Goal: Task Accomplishment & Management: Manage account settings

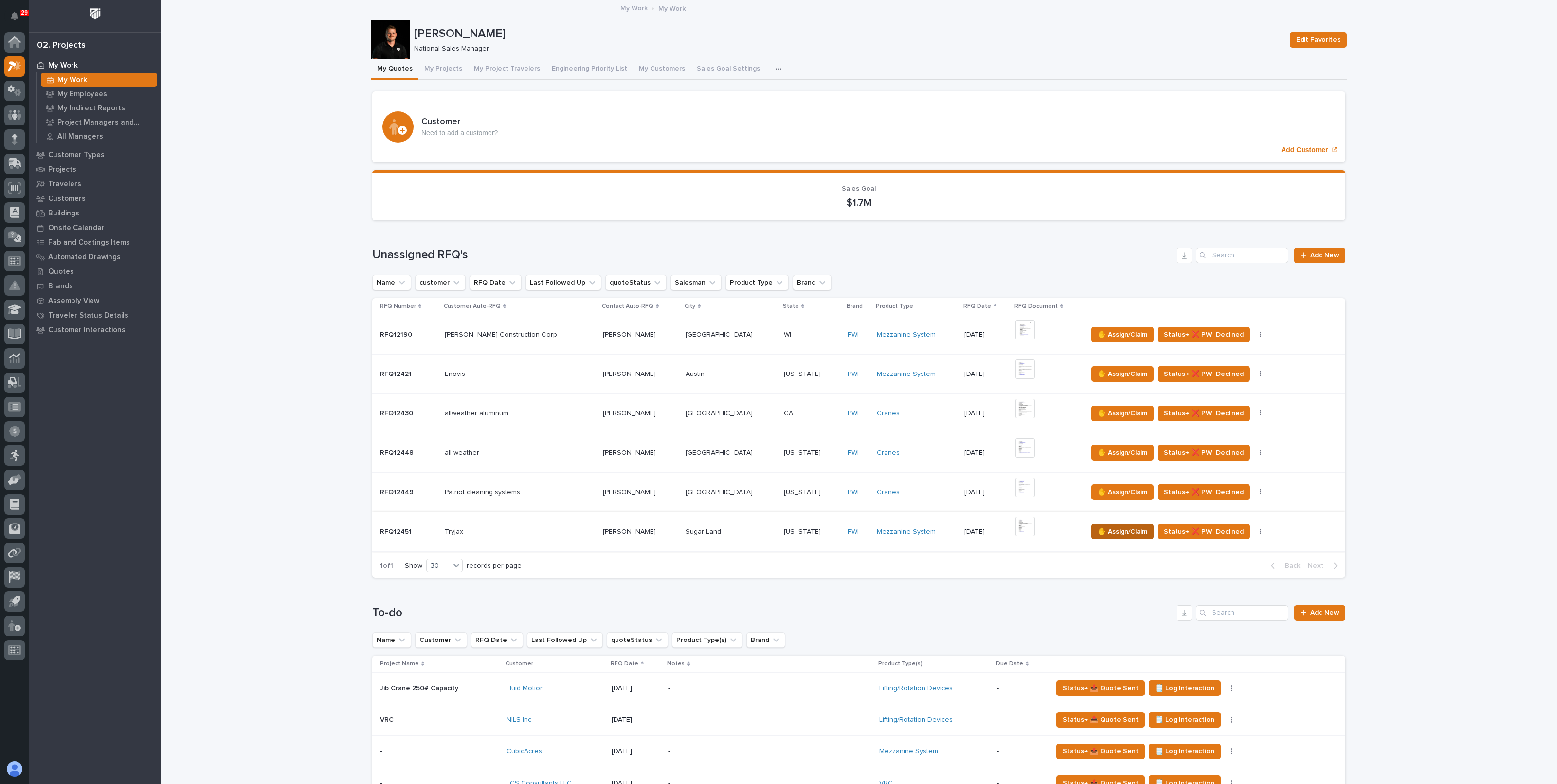
click at [1098, 527] on span "✋ Assign/Claim" at bounding box center [1123, 532] width 50 height 12
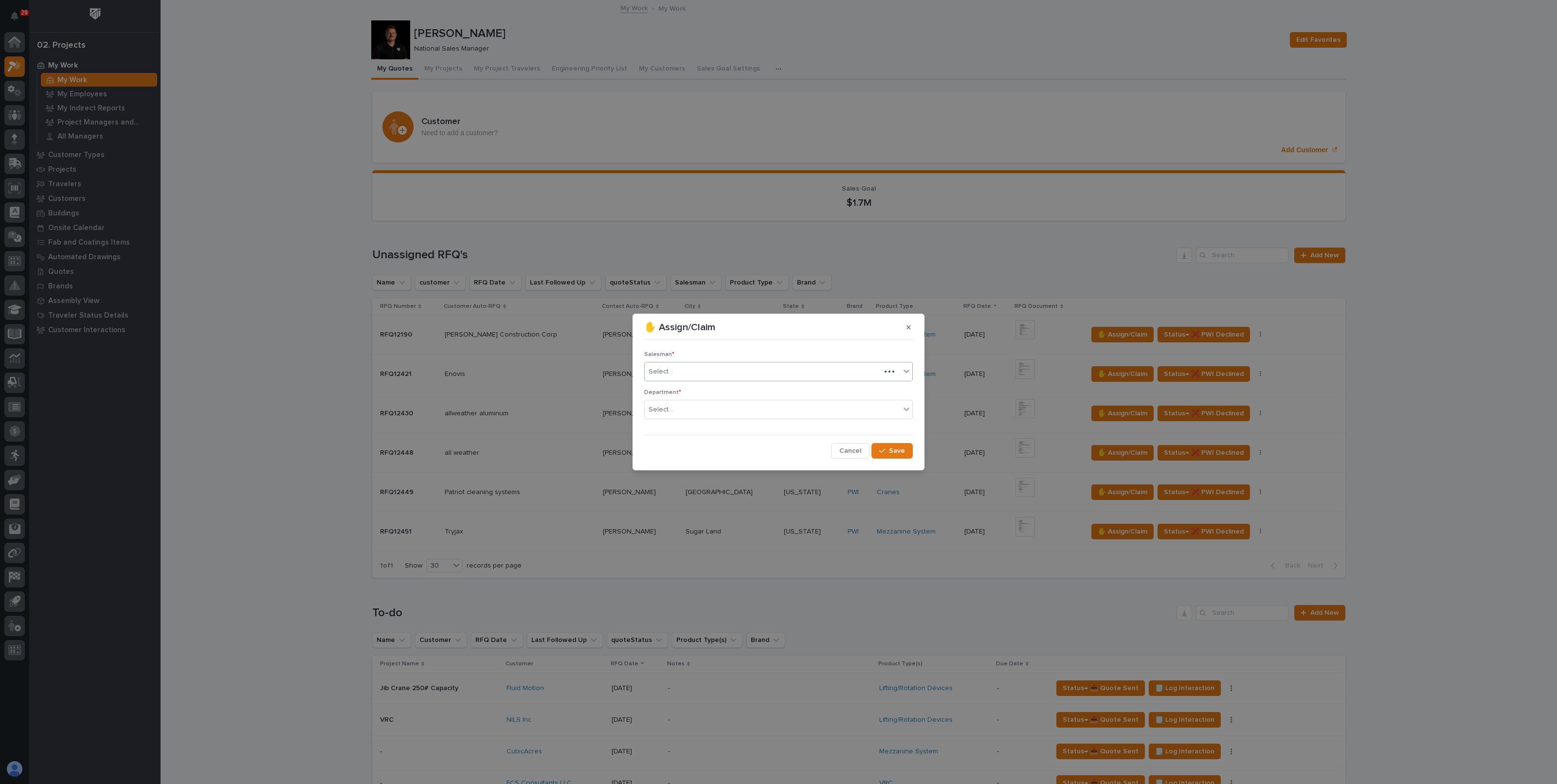
click at [714, 369] on div "Select..." at bounding box center [762, 371] width 236 height 16
type input "***"
click at [688, 388] on div "[PERSON_NAME]" at bounding box center [778, 391] width 268 height 17
click at [693, 411] on div "Select..." at bounding box center [772, 410] width 255 height 16
click at [691, 422] on span "National Sales" at bounding box center [673, 427] width 49 height 11
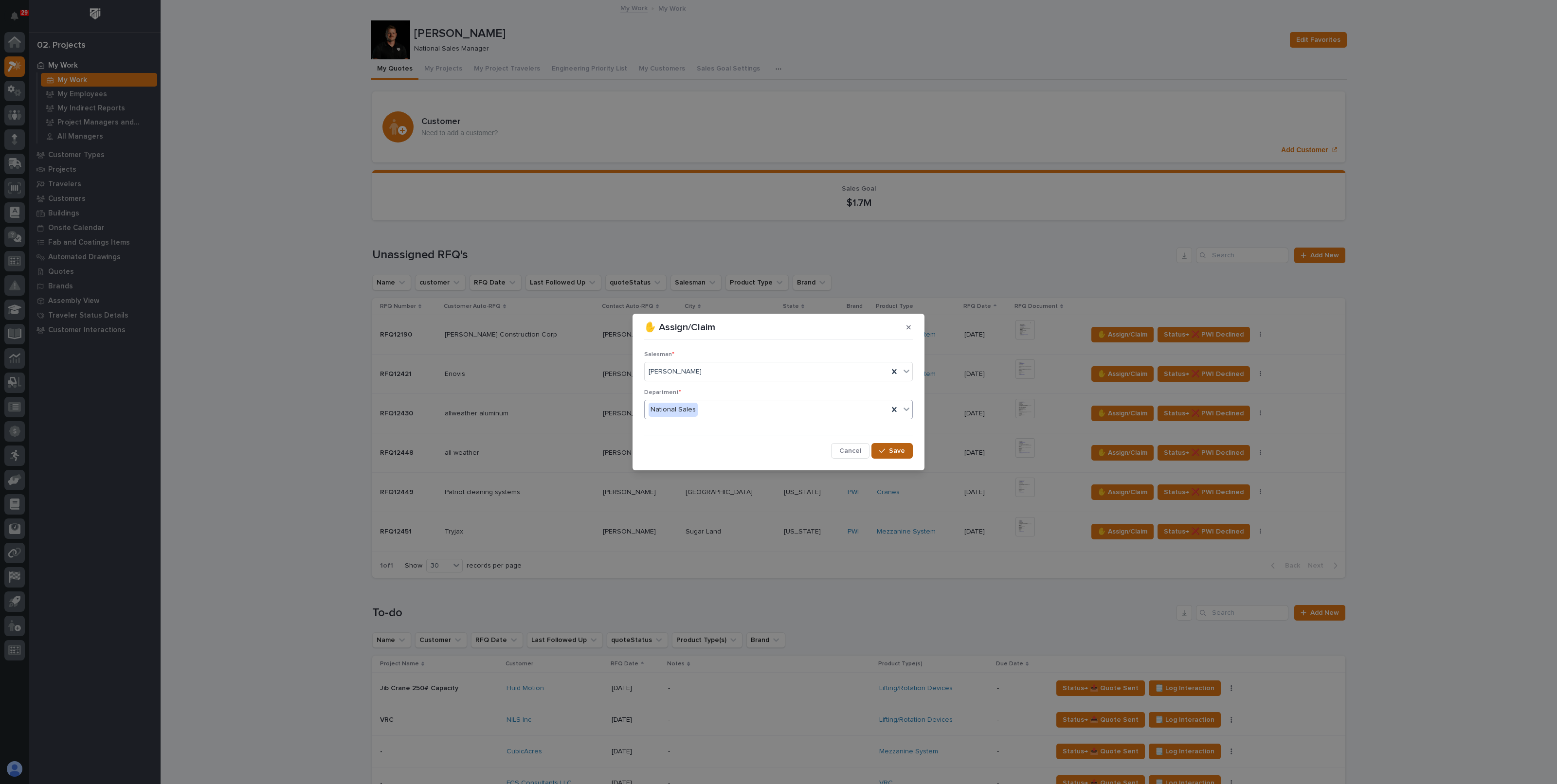
click at [899, 448] on span "Save" at bounding box center [897, 450] width 16 height 9
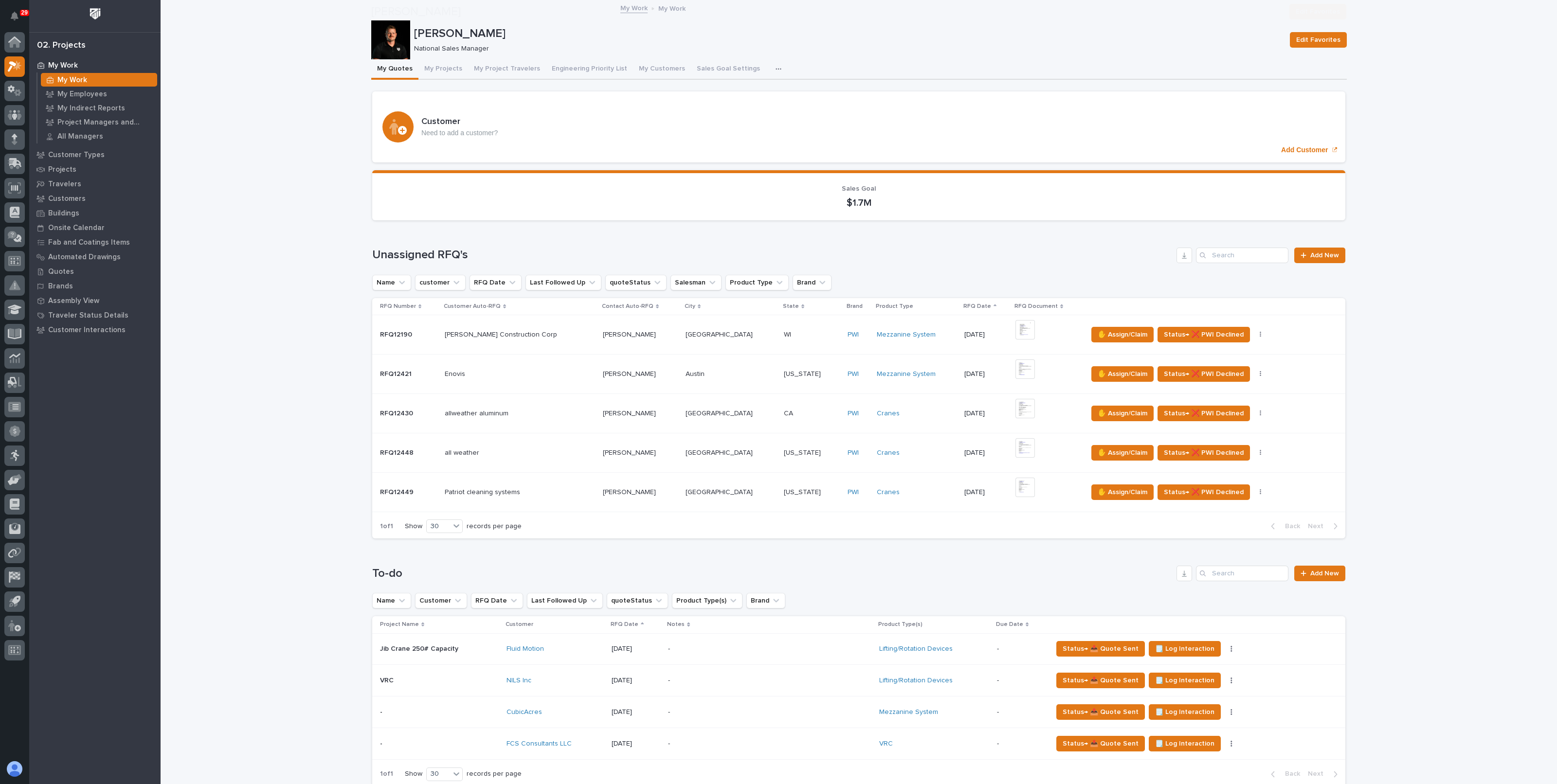
scroll to position [242, 0]
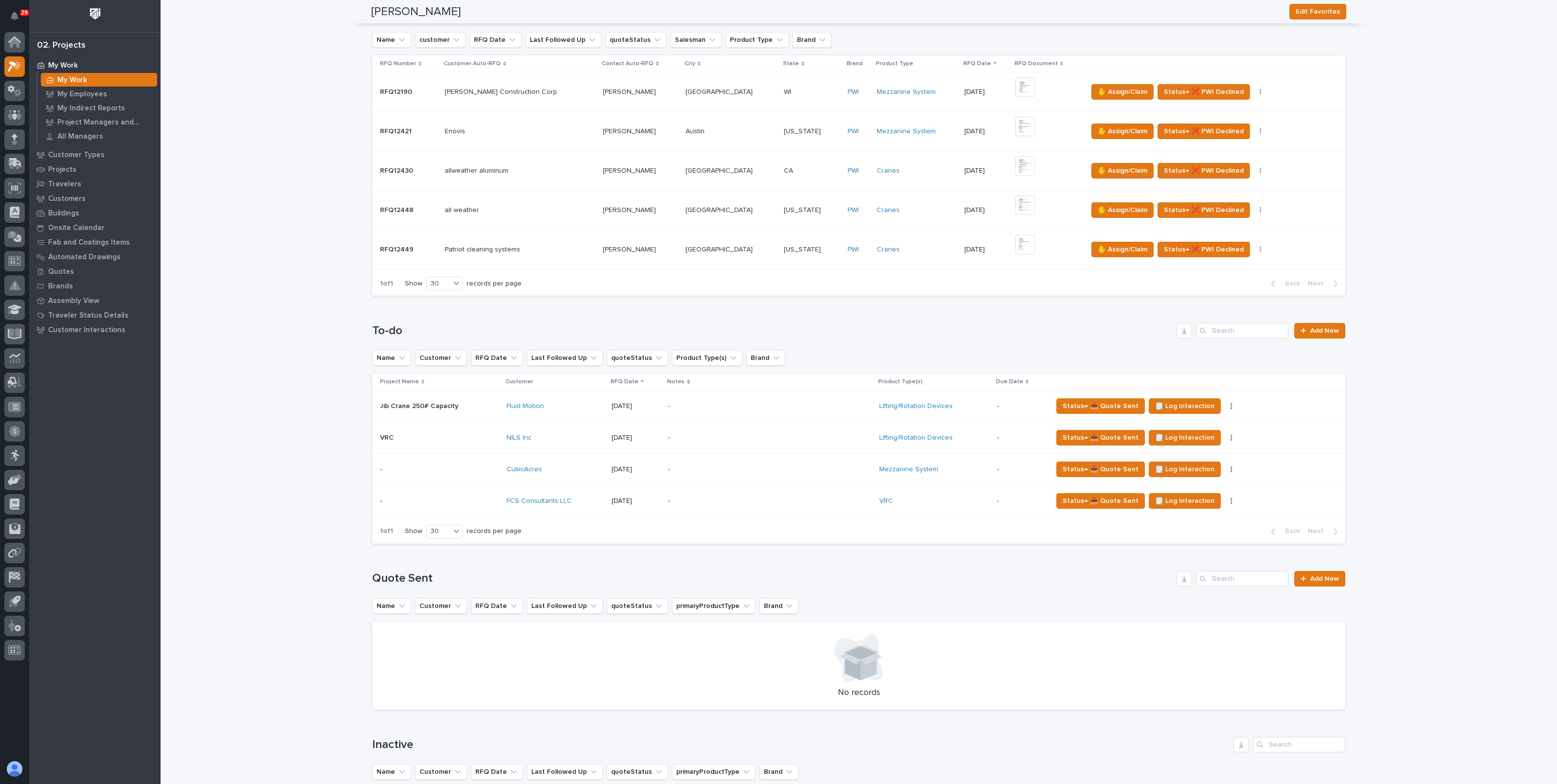
click at [676, 499] on p "-" at bounding box center [753, 501] width 170 height 9
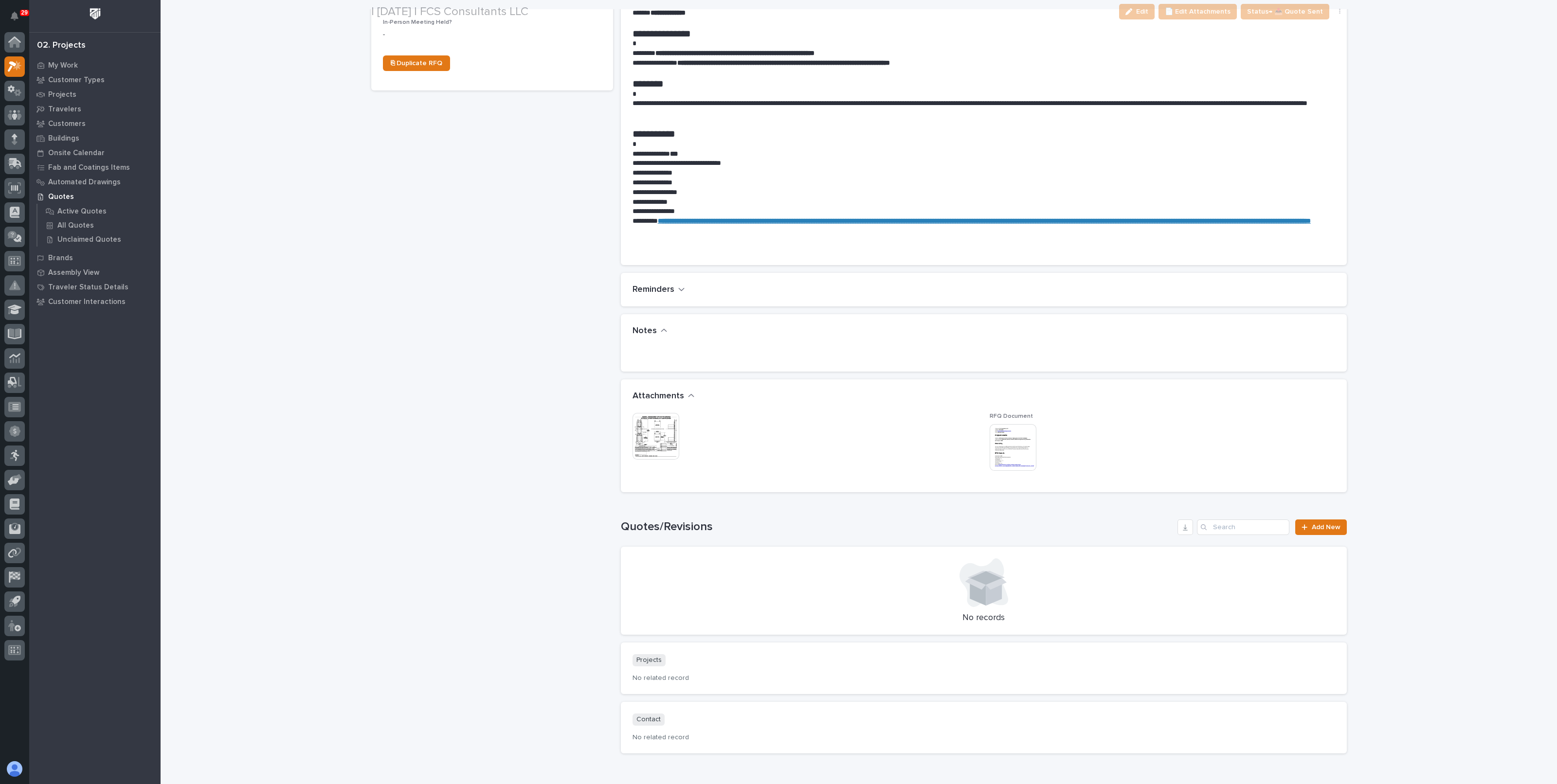
scroll to position [425, 0]
click at [650, 432] on img at bounding box center [655, 436] width 47 height 47
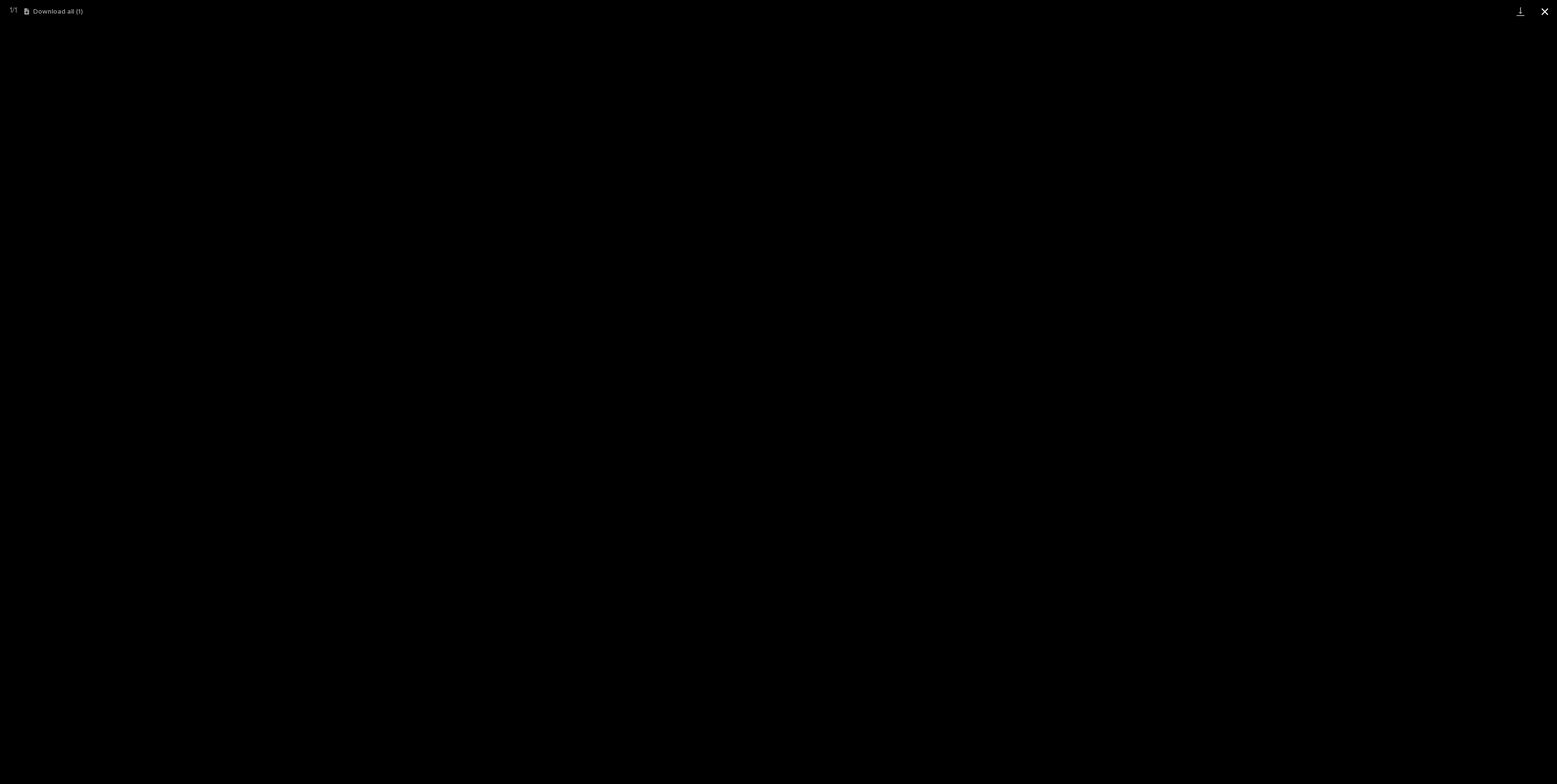
click at [1550, 14] on button "Close gallery" at bounding box center [1544, 12] width 24 height 23
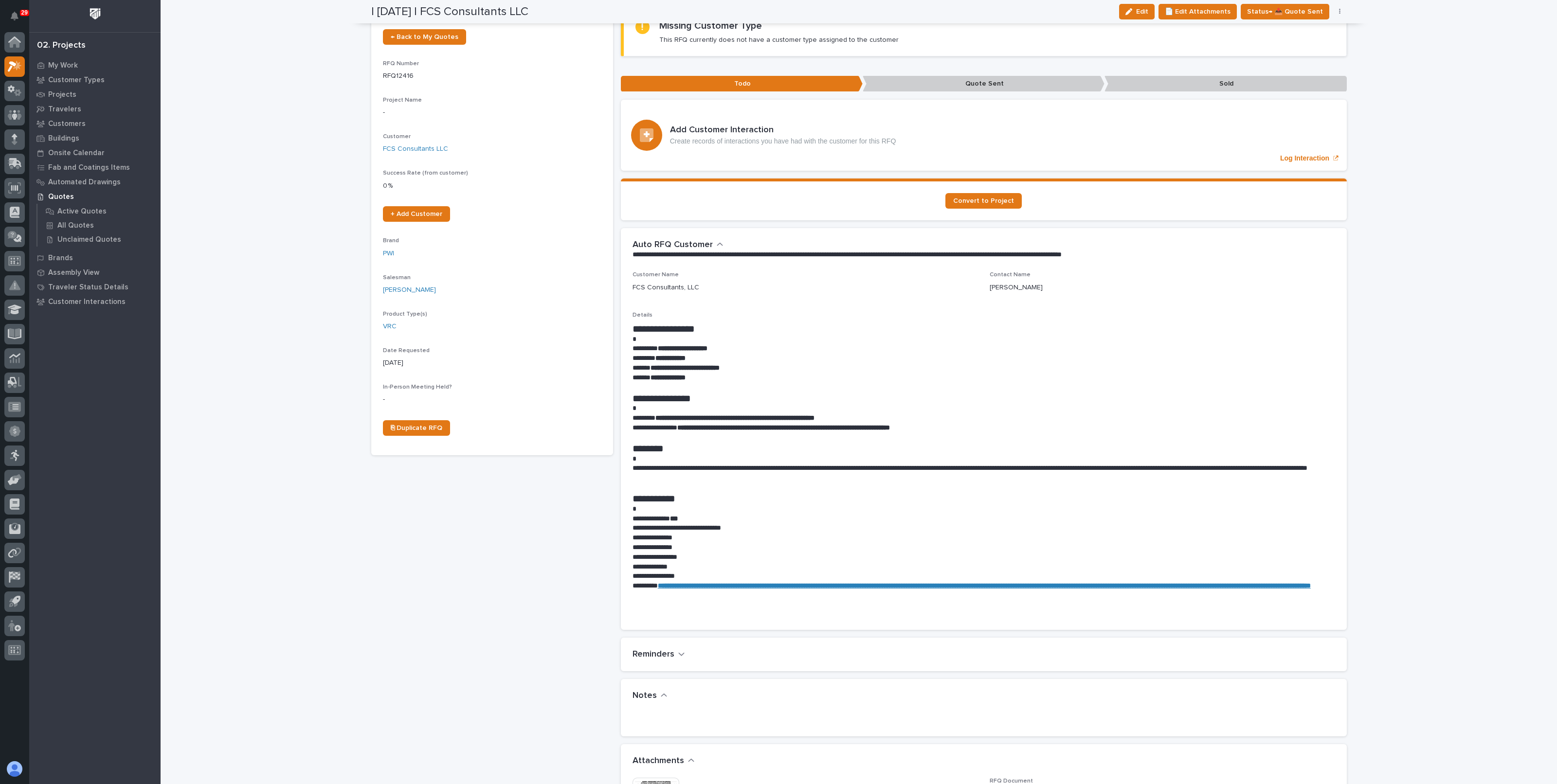
scroll to position [0, 0]
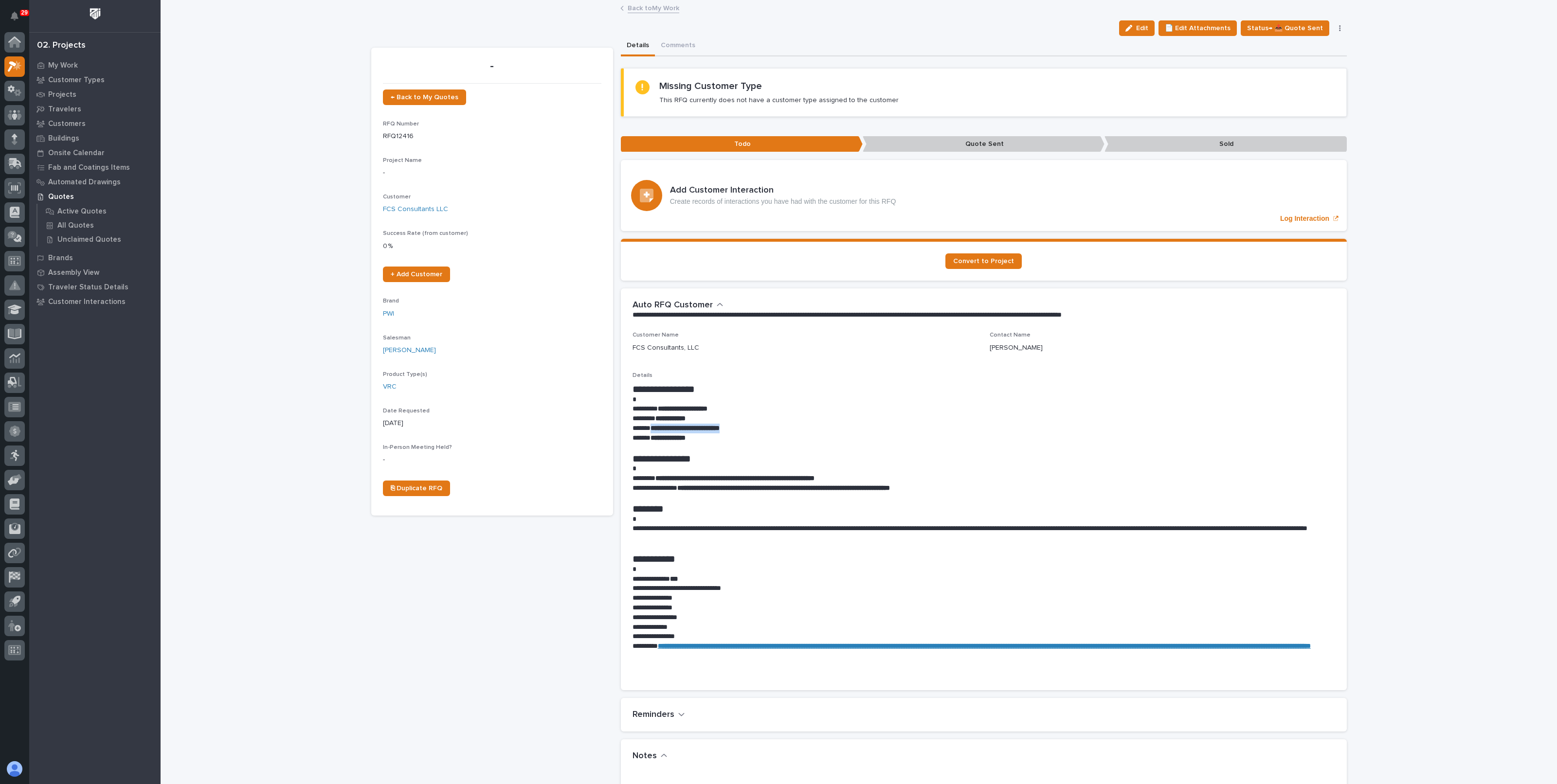
drag, startPoint x: 743, startPoint y: 426, endPoint x: 647, endPoint y: 429, distance: 96.0
click at [647, 429] on p "**********" at bounding box center [983, 428] width 702 height 10
copy strong "**********"
click at [292, 164] on div "Loading... Saving… Loading... Saving… | [DATE] | FCS Consultants LLC Edit 📄 Edi…" at bounding box center [858, 618] width 1396 height 1234
click at [657, 8] on link "Back to My Work" at bounding box center [653, 8] width 52 height 12
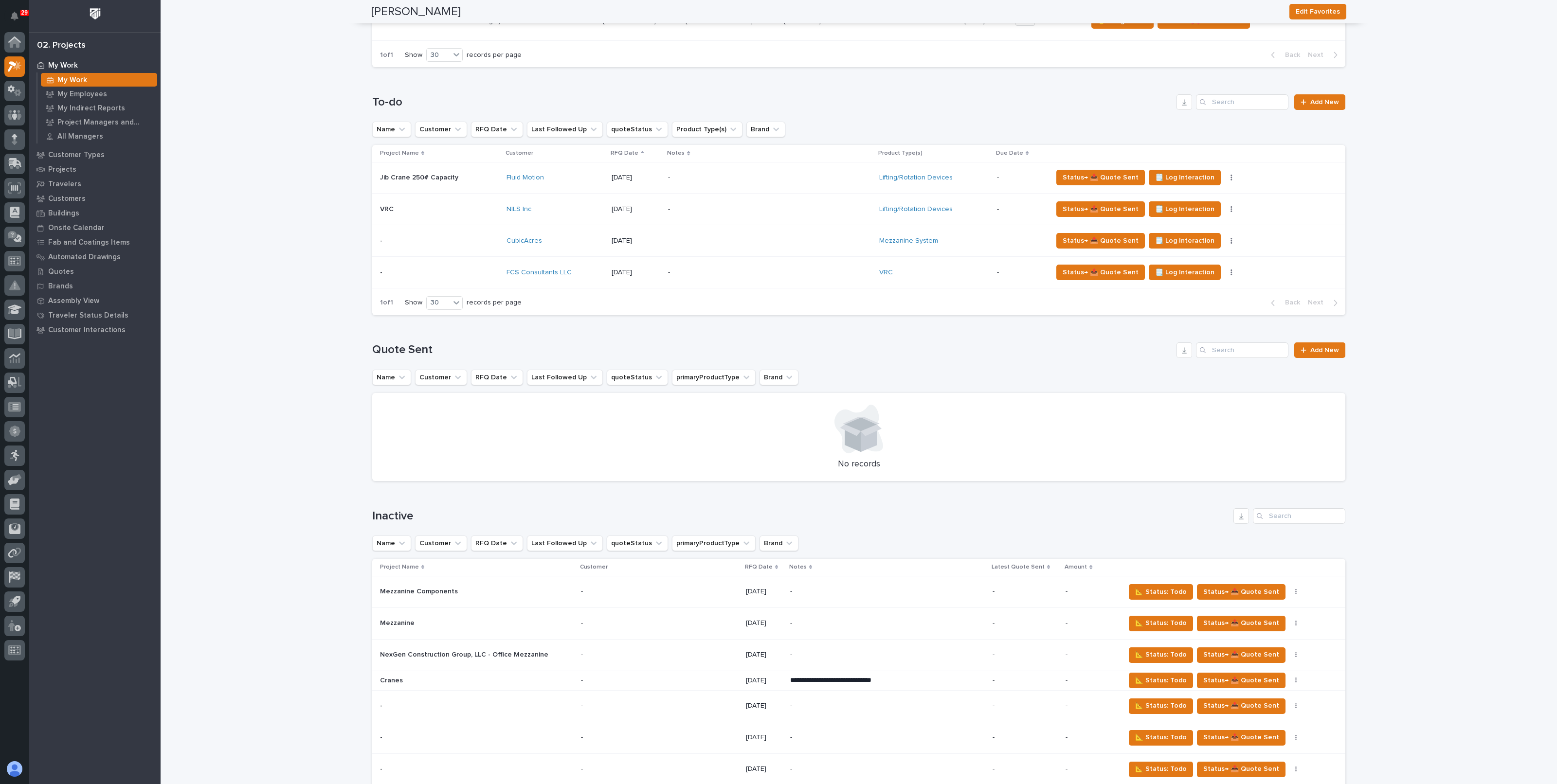
scroll to position [342, 0]
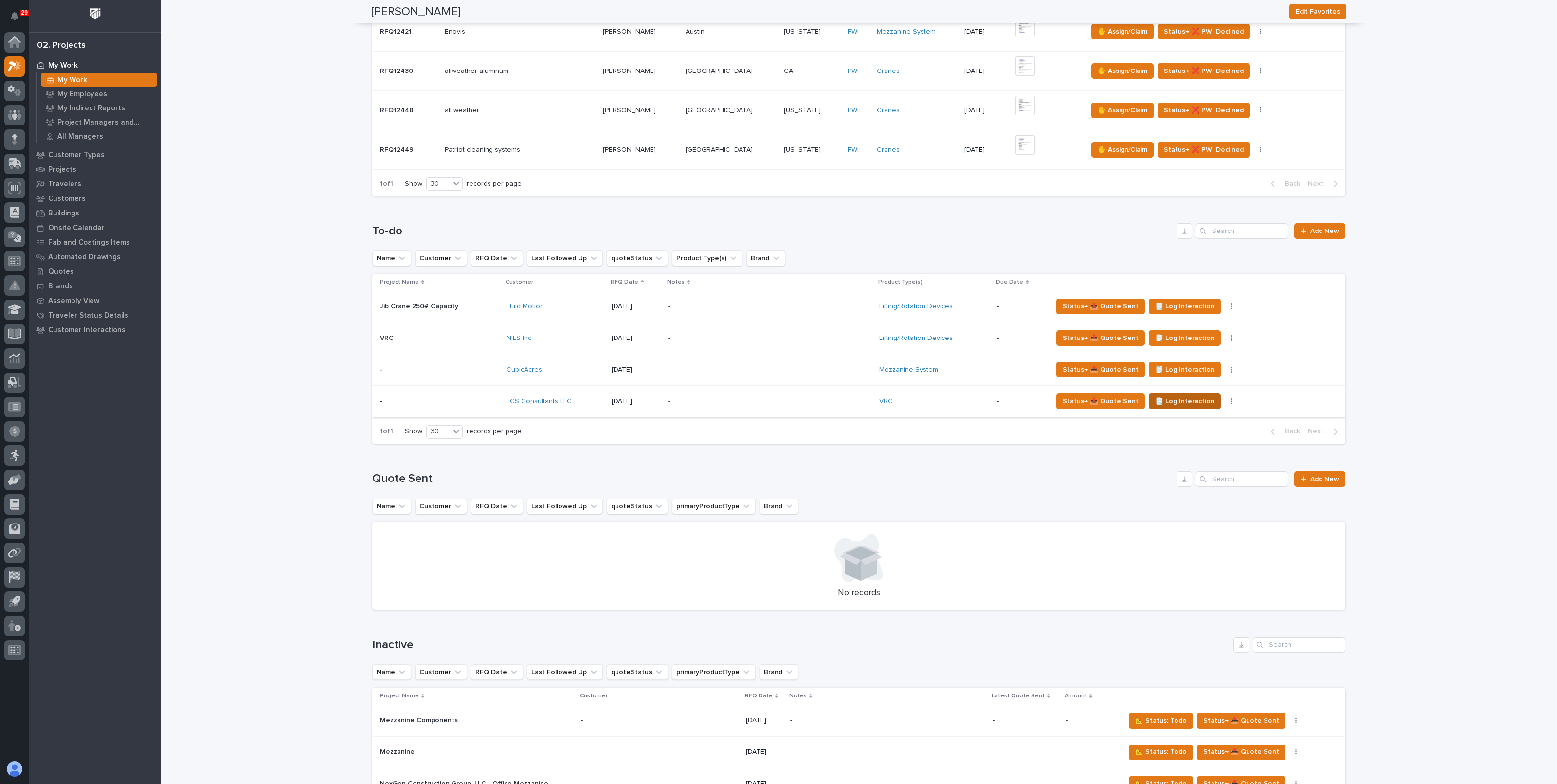
click at [1171, 399] on span "🗒️ Log Interaction" at bounding box center [1185, 401] width 60 height 12
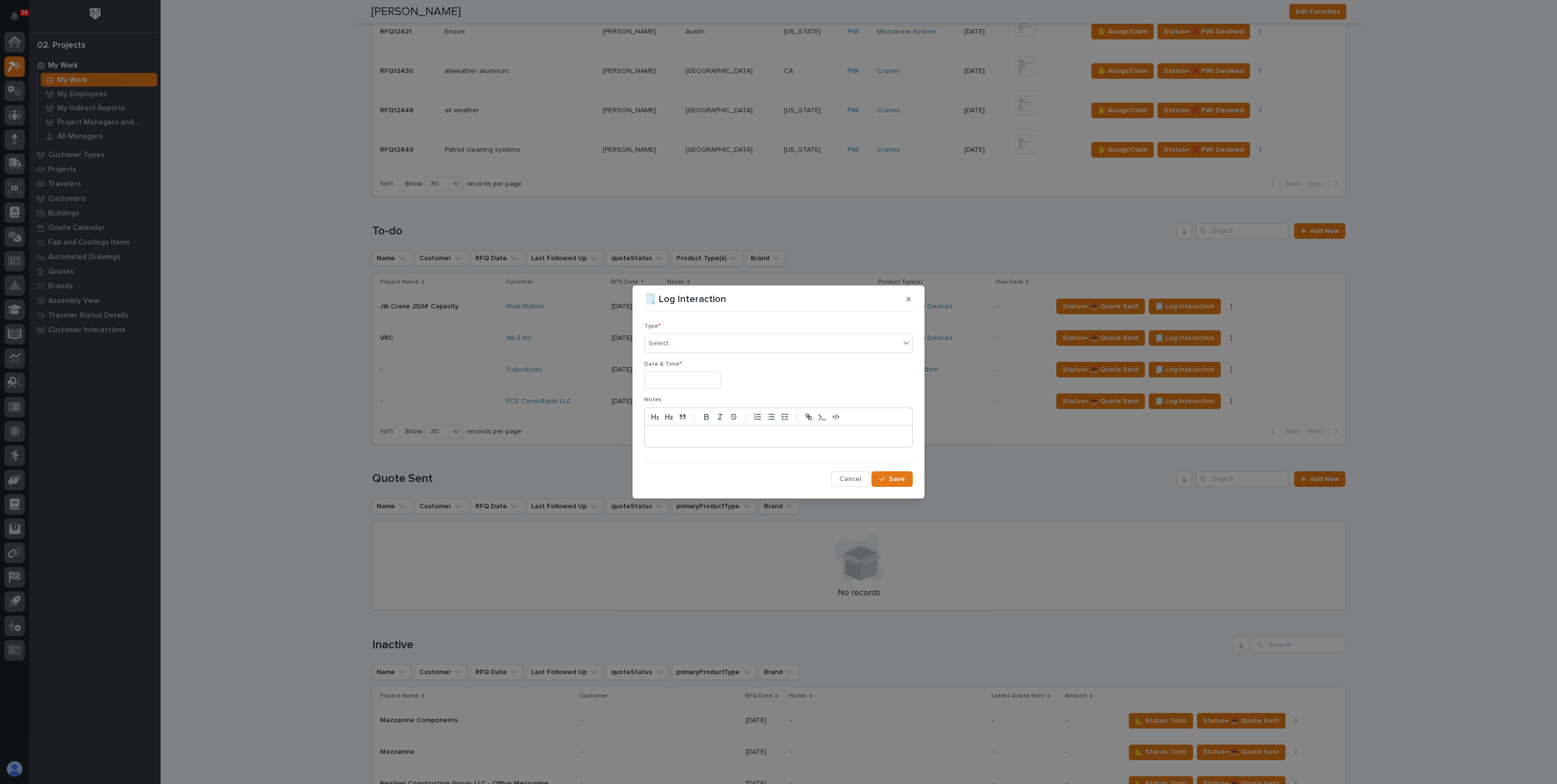
click at [683, 378] on input "text" at bounding box center [682, 380] width 77 height 17
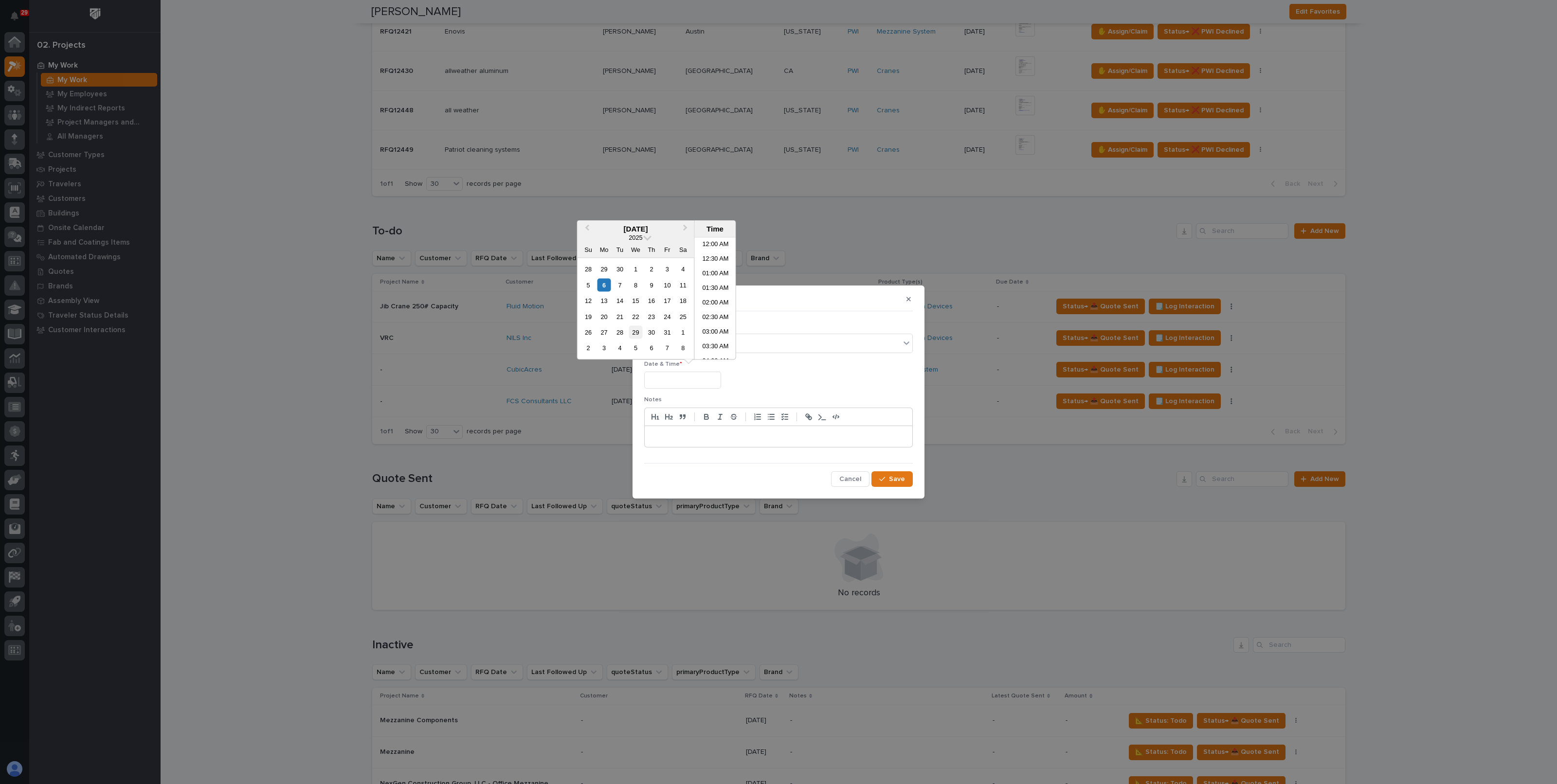
scroll to position [137, 0]
click at [606, 287] on div "6" at bounding box center [604, 285] width 13 height 13
type input "**********"
click at [797, 341] on div "Select..." at bounding box center [772, 343] width 255 height 16
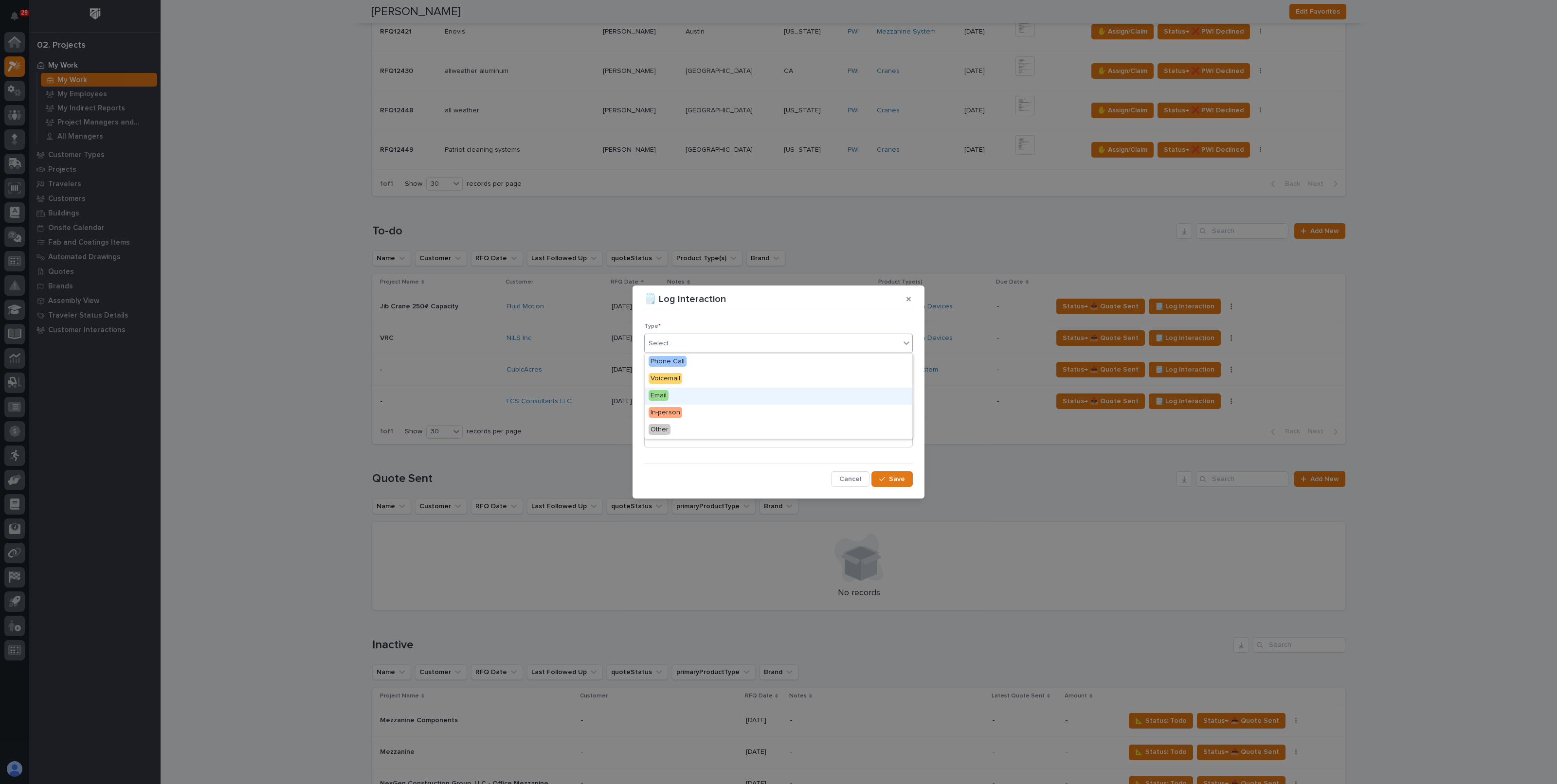
click at [673, 398] on div "Email" at bounding box center [778, 396] width 268 height 17
click at [908, 479] on button "Save" at bounding box center [891, 479] width 41 height 15
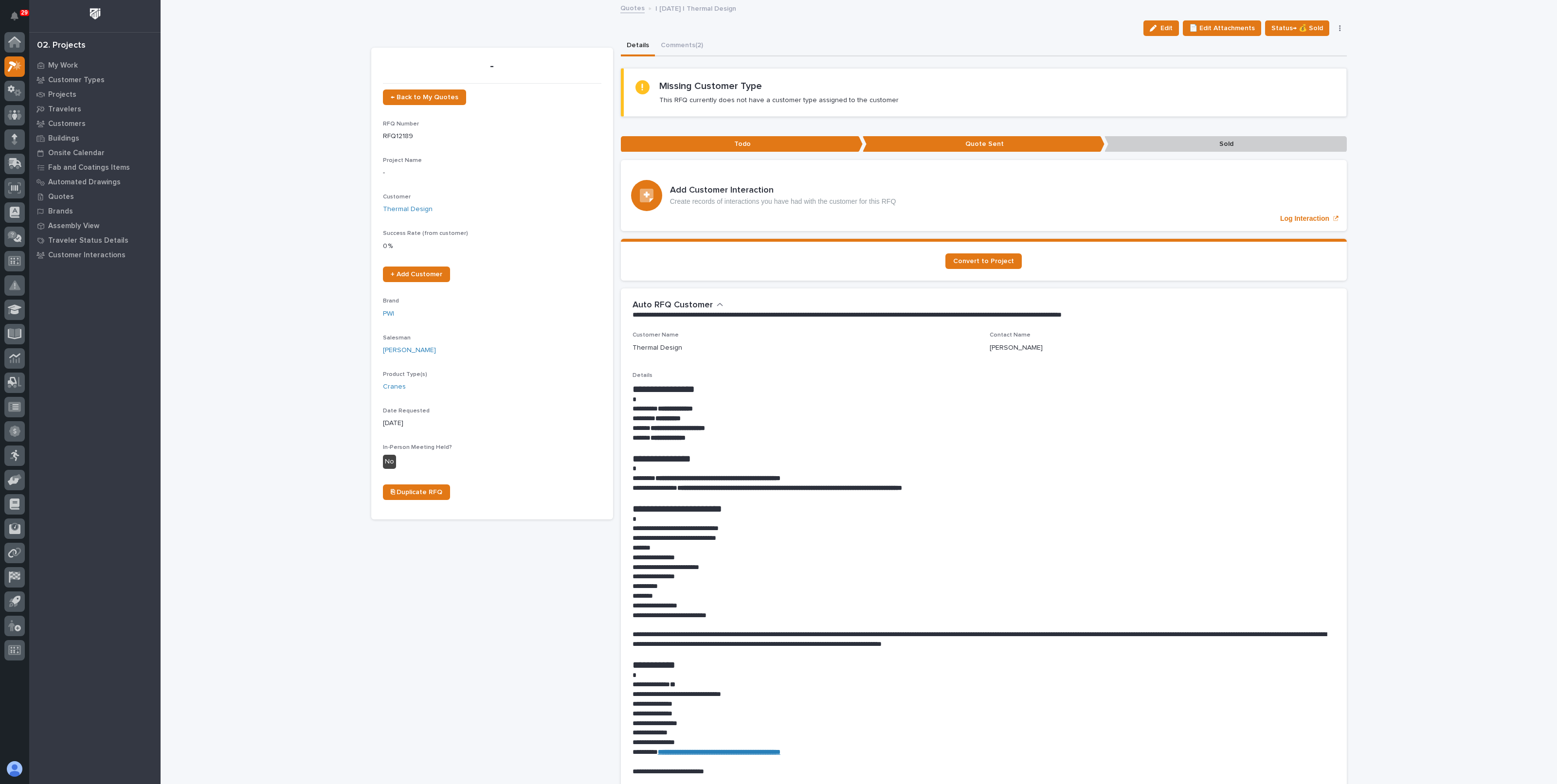
click at [198, 148] on div "Loading... Saving… Loading... Saving… | 09/15/2025 | Thermal Design Edit 📄 Edit…" at bounding box center [858, 701] width 1396 height 1401
click at [64, 120] on p "Customers" at bounding box center [66, 123] width 38 height 9
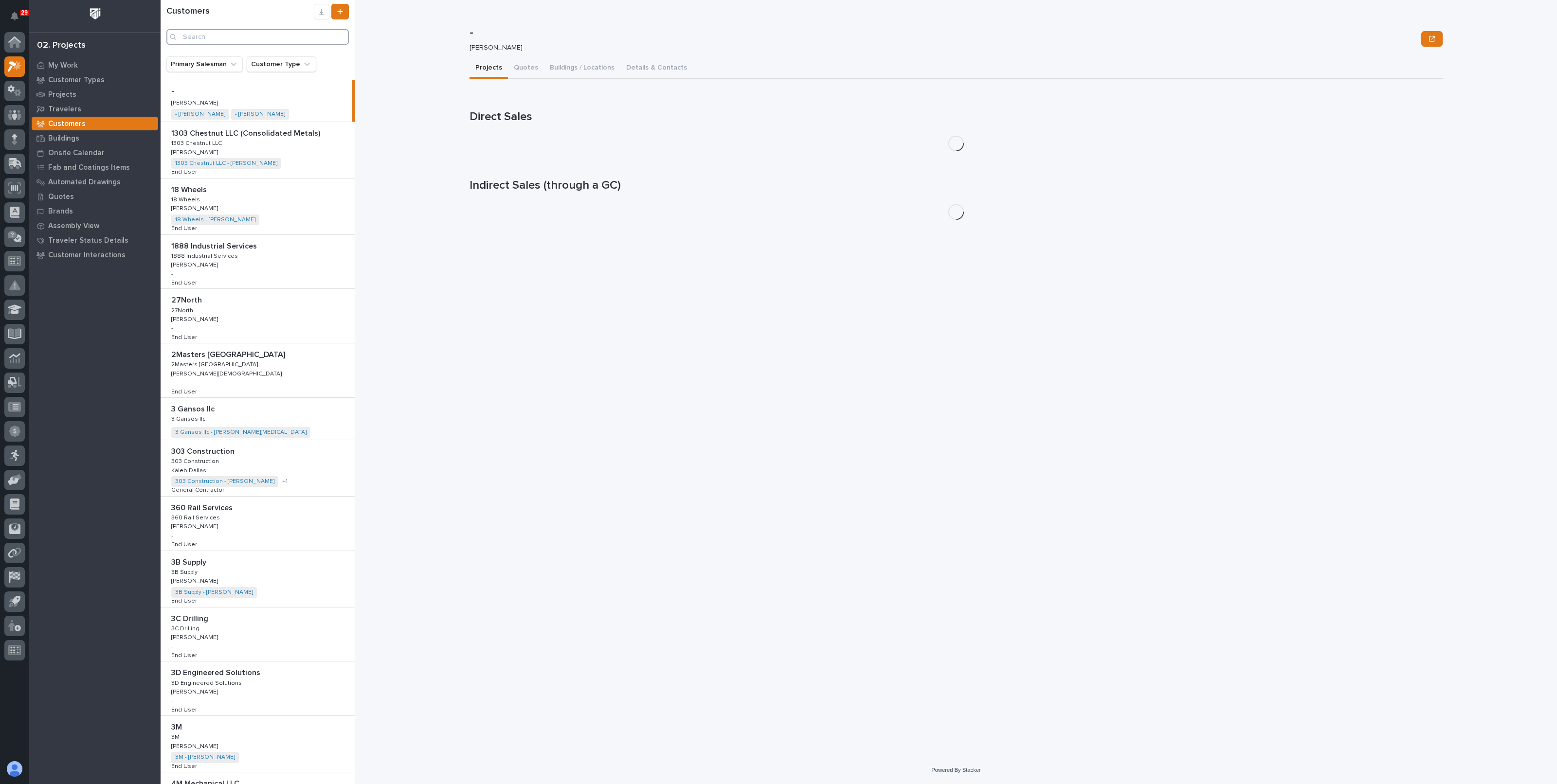
click at [215, 35] on input "Search" at bounding box center [258, 37] width 183 height 15
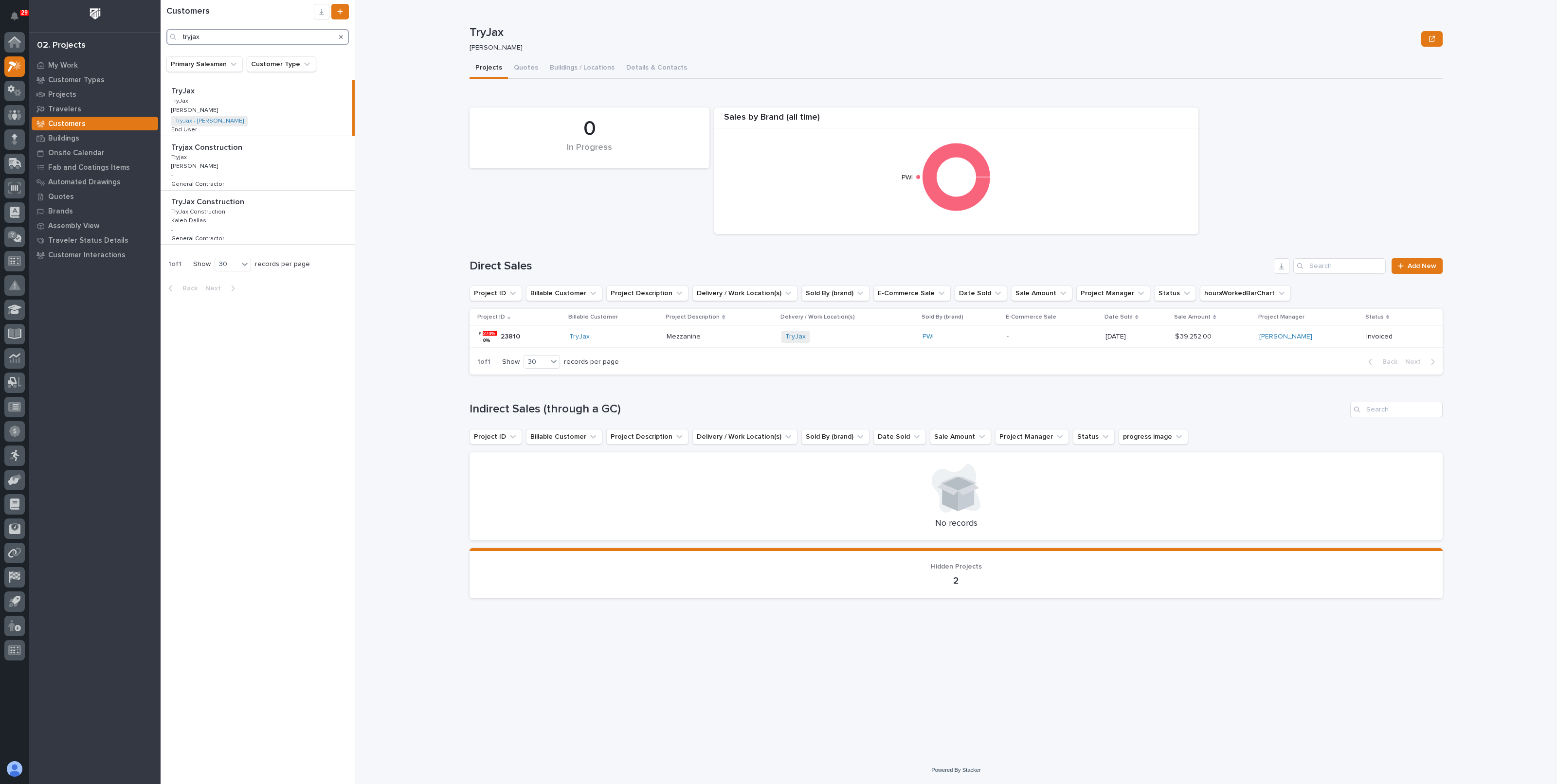
type input "tryjax"
click at [270, 104] on div "TryJax TryJax TryJax TryJax Zac Lechlitner Zac Lechlitner TryJax - Chad Reeves …" at bounding box center [256, 108] width 191 height 56
